Goal: Information Seeking & Learning: Learn about a topic

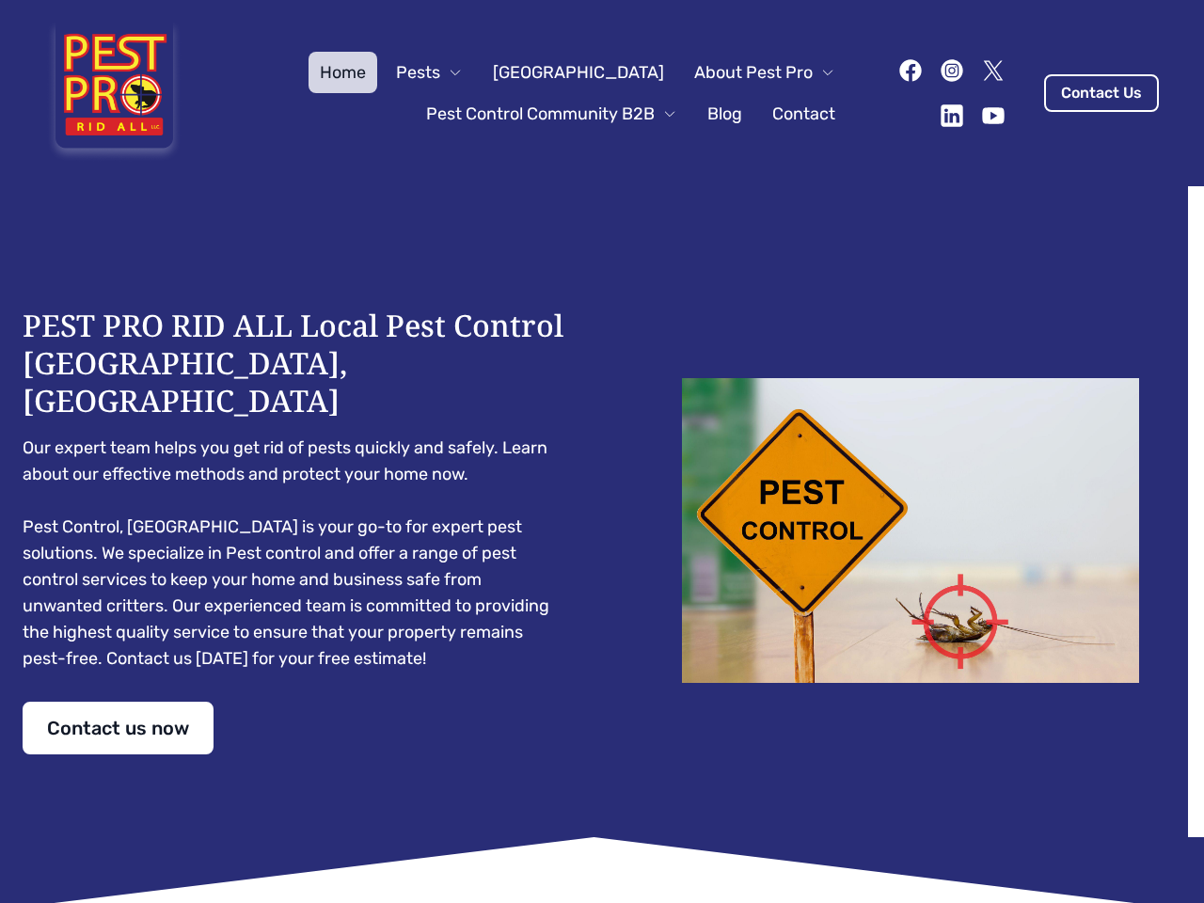
click at [602, 452] on div "PEST PRO RID ALL Local Pest Control [GEOGRAPHIC_DATA], [GEOGRAPHIC_DATA] Our ex…" at bounding box center [602, 531] width 1159 height 448
click at [440, 72] on span "Pests" at bounding box center [418, 72] width 44 height 26
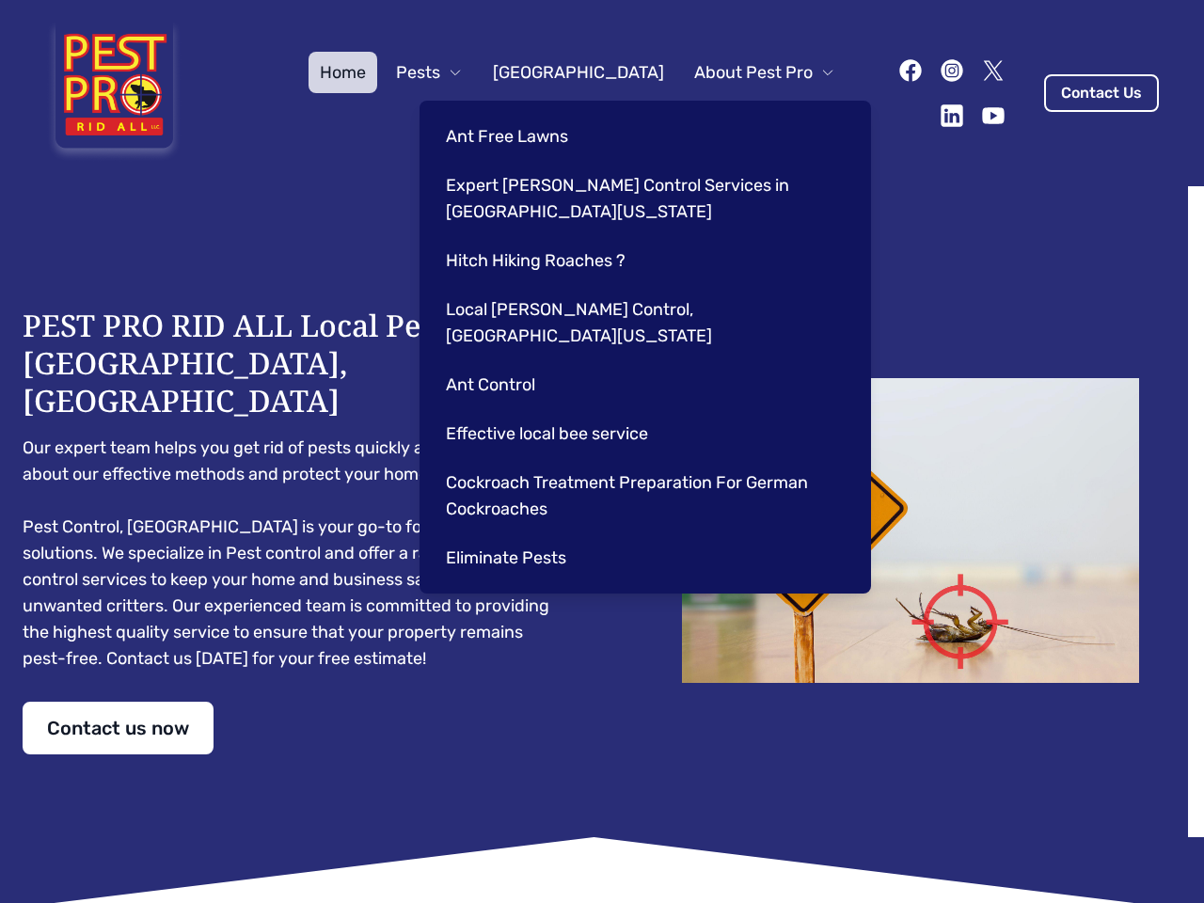
click at [745, 72] on span "About Pest Pro" at bounding box center [753, 72] width 119 height 26
click at [533, 114] on div "Ant Free Lawns Expert [PERSON_NAME] Control Services in [GEOGRAPHIC_DATA] [US_S…" at bounding box center [646, 347] width 452 height 493
